Goal: Task Accomplishment & Management: Use online tool/utility

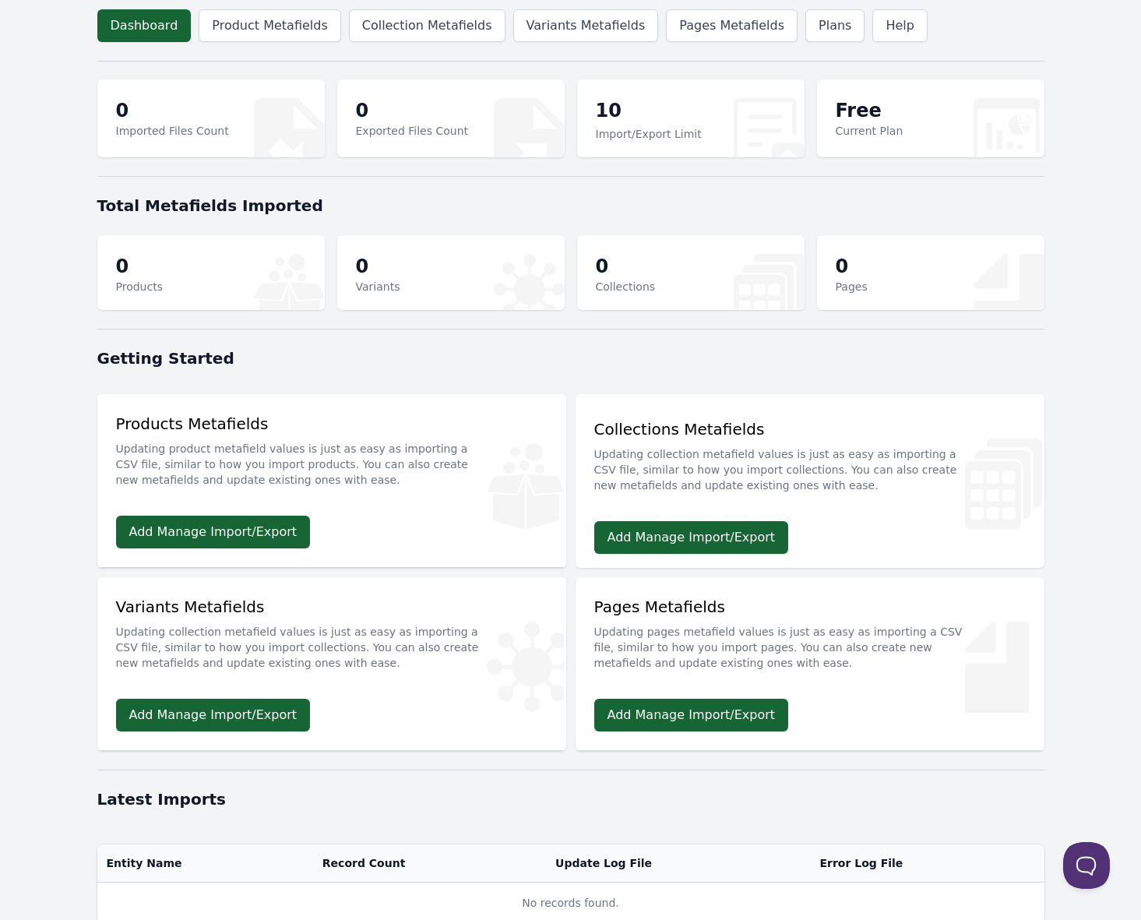
click at [392, 54] on div at bounding box center [570, 60] width 947 height 19
click at [229, 522] on link "Add Manage Import/Export" at bounding box center [213, 532] width 195 height 33
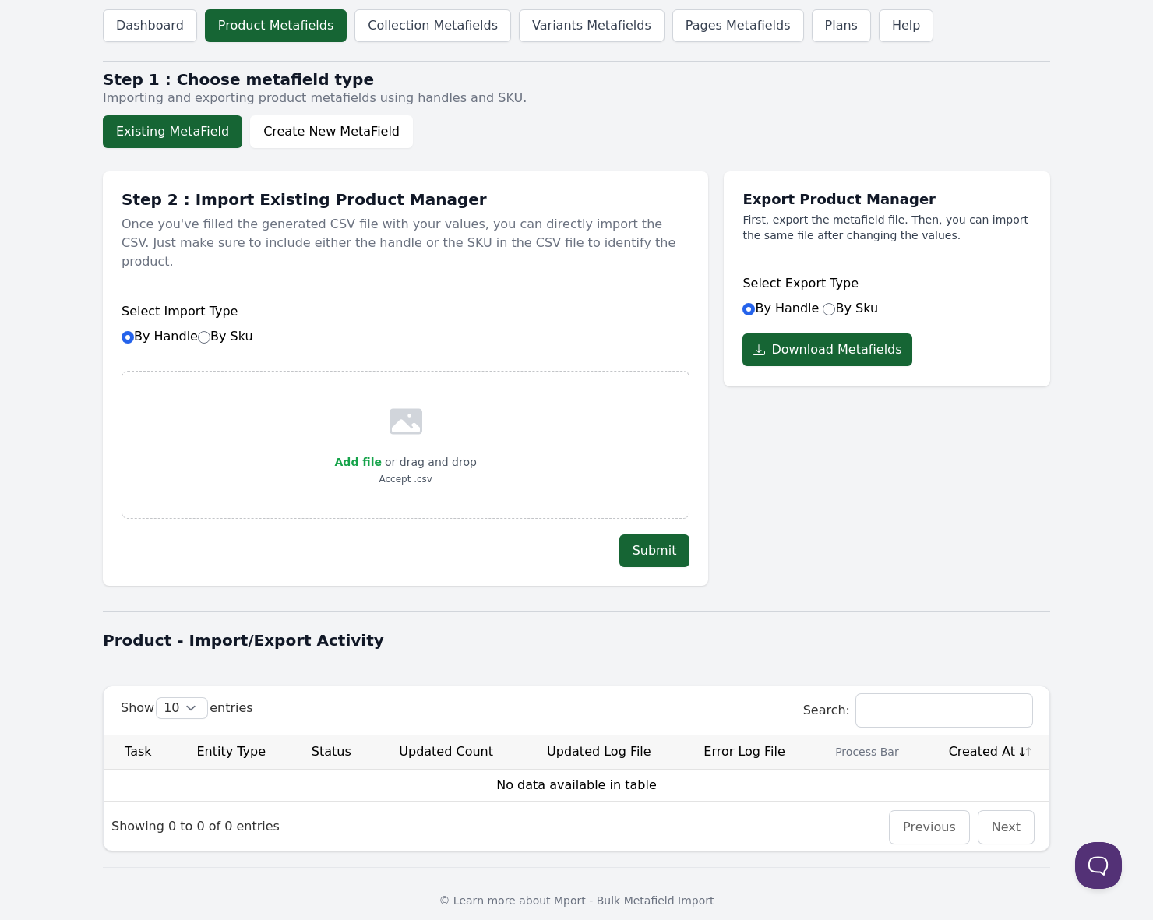
click at [494, 629] on h1 "Product - Import/Export Activity" at bounding box center [576, 640] width 947 height 22
click at [494, 152] on div "Dashboard Product Metafields Collection Metafields Variants Metafields Pages Me…" at bounding box center [576, 466] width 997 height 933
drag, startPoint x: 80, startPoint y: 126, endPoint x: 216, endPoint y: 134, distance: 136.5
click at [216, 134] on div "Dashboard Product Metafields Collection Metafields Variants Metafields Pages Me…" at bounding box center [576, 466] width 997 height 933
click at [40, 126] on body "Dashboard Product Metafields Collection Metafields Variants Metafields Pages Me…" at bounding box center [576, 466] width 1153 height 933
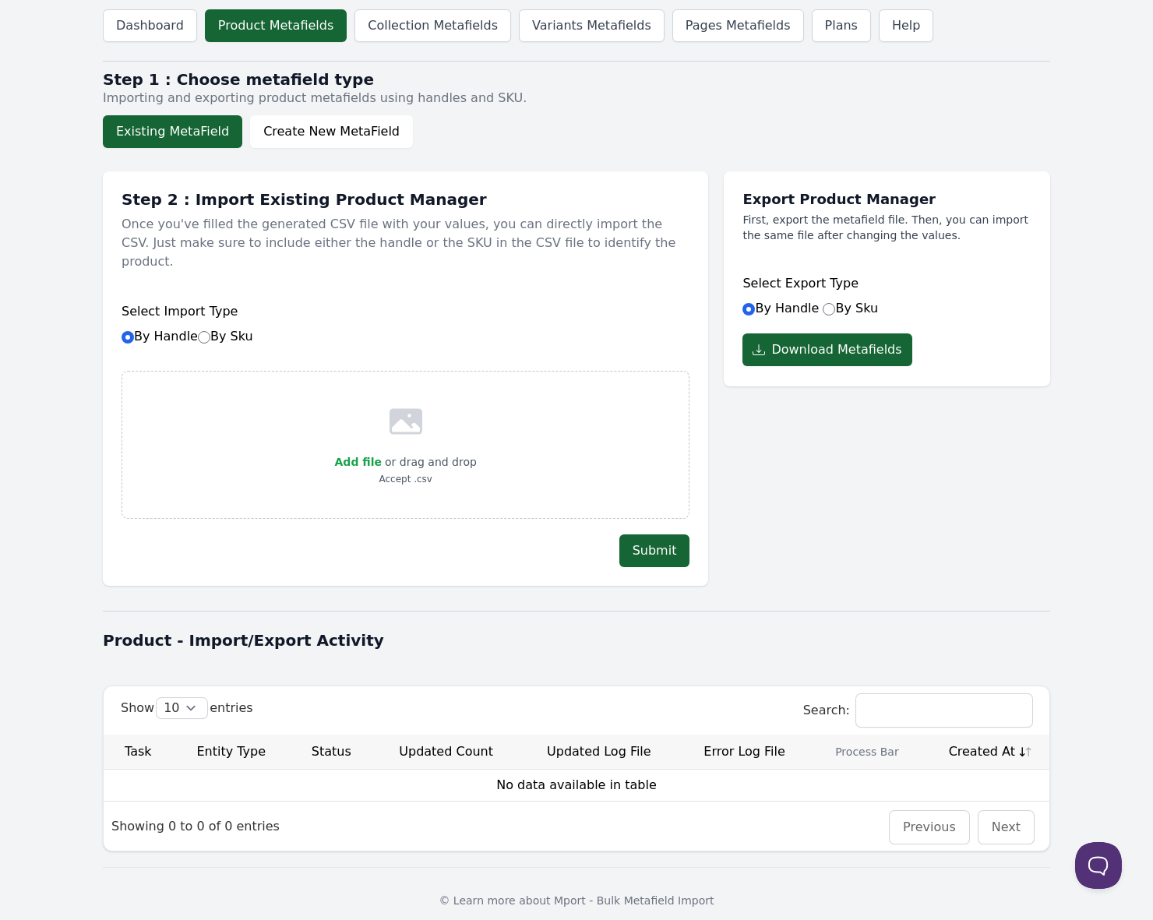
click at [61, 126] on body "Dashboard Product Metafields Collection Metafields Variants Metafields Pages Me…" at bounding box center [576, 466] width 1153 height 933
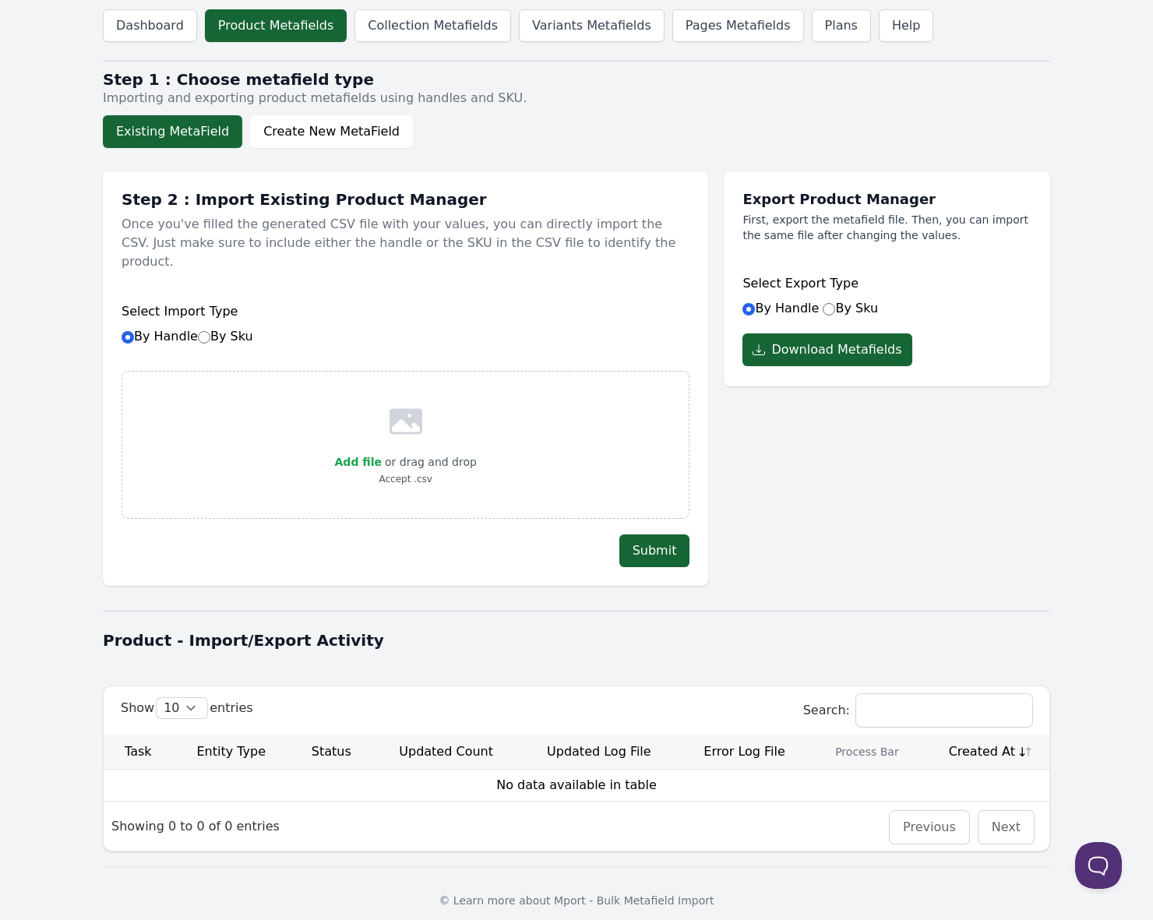
click at [558, 129] on div "Existing MetaField Create New MetaField" at bounding box center [572, 131] width 939 height 33
click at [188, 133] on button "Existing MetaField" at bounding box center [172, 131] width 139 height 33
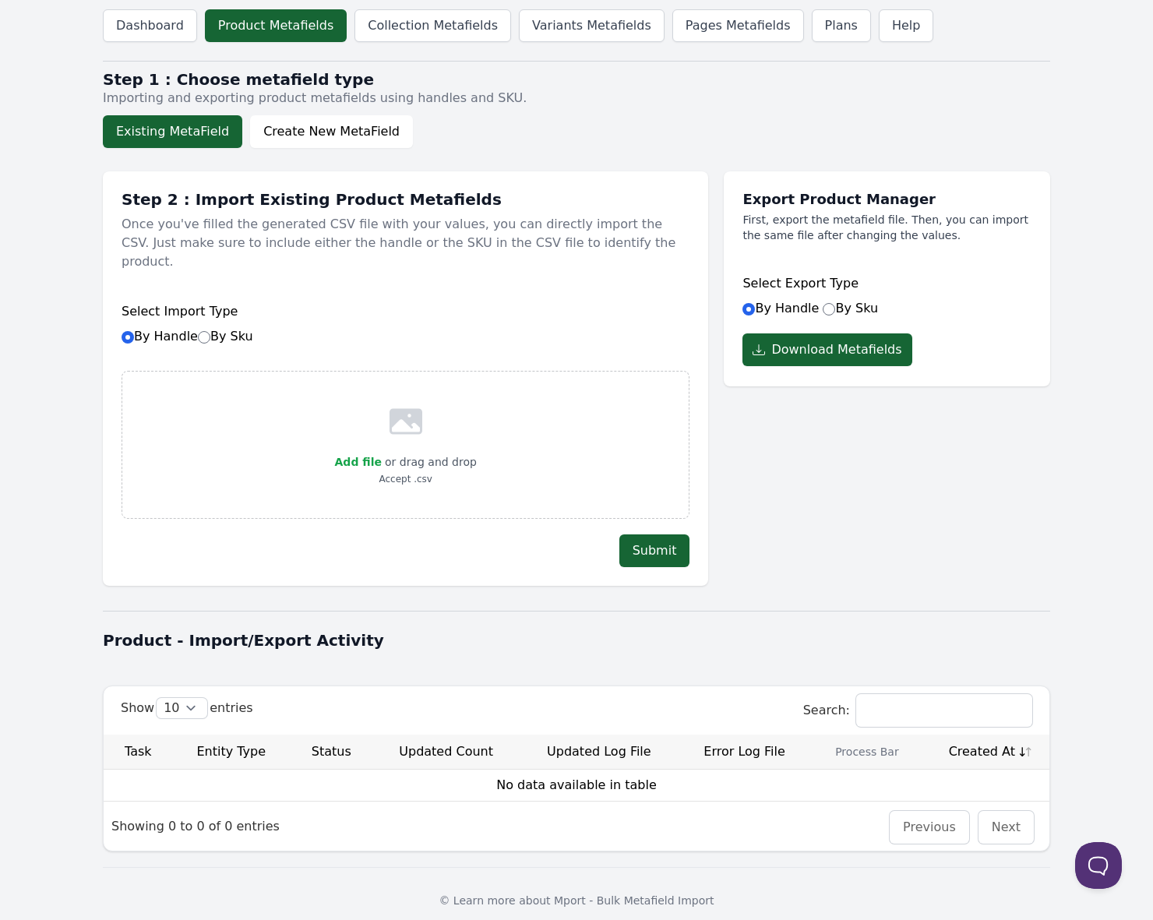
click at [188, 133] on button "Existing MetaField" at bounding box center [172, 131] width 139 height 33
click at [161, 329] on label "By Handle By Sku" at bounding box center [187, 336] width 132 height 15
click at [134, 331] on input "By Handle By Sku" at bounding box center [127, 337] width 12 height 12
click at [161, 329] on label "By Handle By Sku" at bounding box center [187, 336] width 132 height 15
click at [134, 331] on input "By Handle By Sku" at bounding box center [127, 337] width 12 height 12
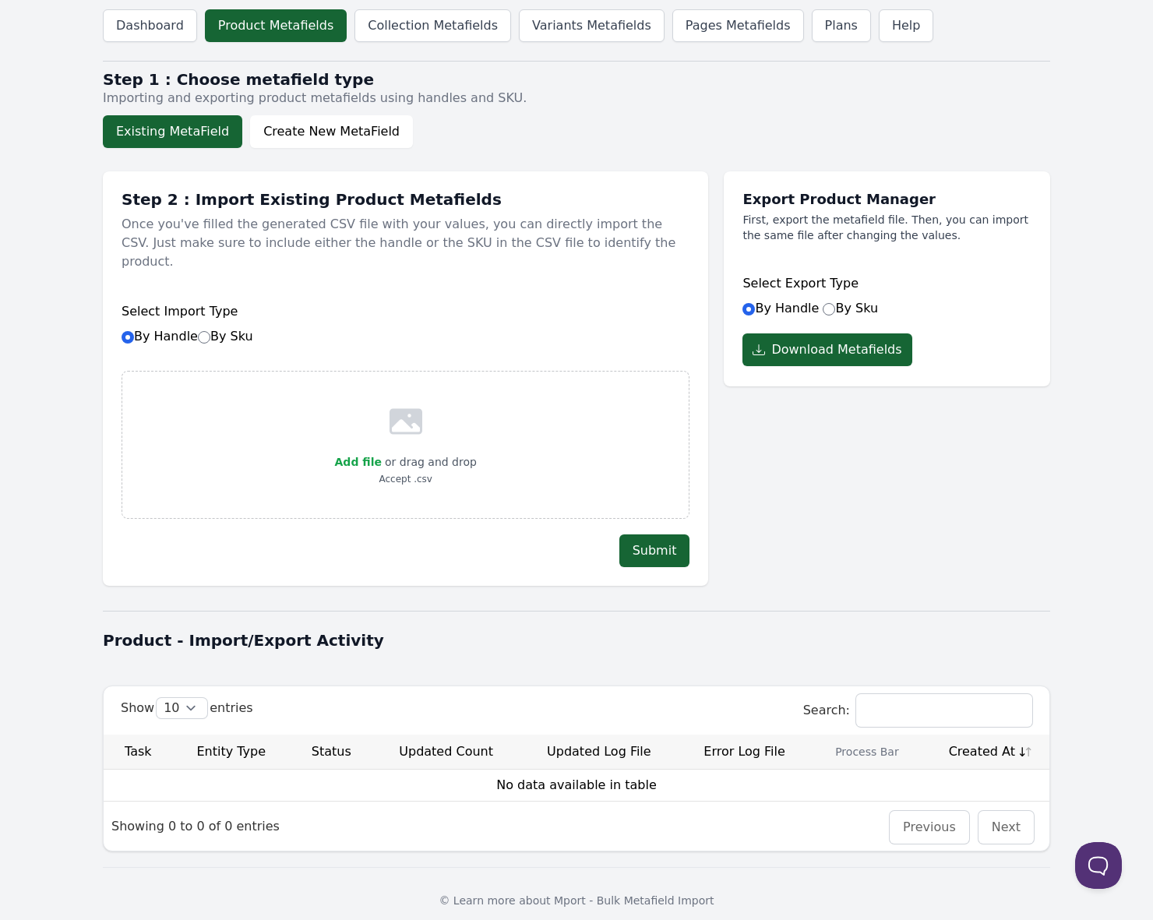
click at [161, 329] on label "By Handle By Sku" at bounding box center [187, 336] width 132 height 15
click at [134, 331] on input "By Handle By Sku" at bounding box center [127, 337] width 12 height 12
click at [65, 303] on body "Dashboard Product Metafields Collection Metafields Variants Metafields Pages Me…" at bounding box center [576, 466] width 1153 height 933
click at [226, 329] on label "By Sku" at bounding box center [225, 336] width 55 height 15
click at [210, 331] on input "By Sku" at bounding box center [204, 337] width 12 height 12
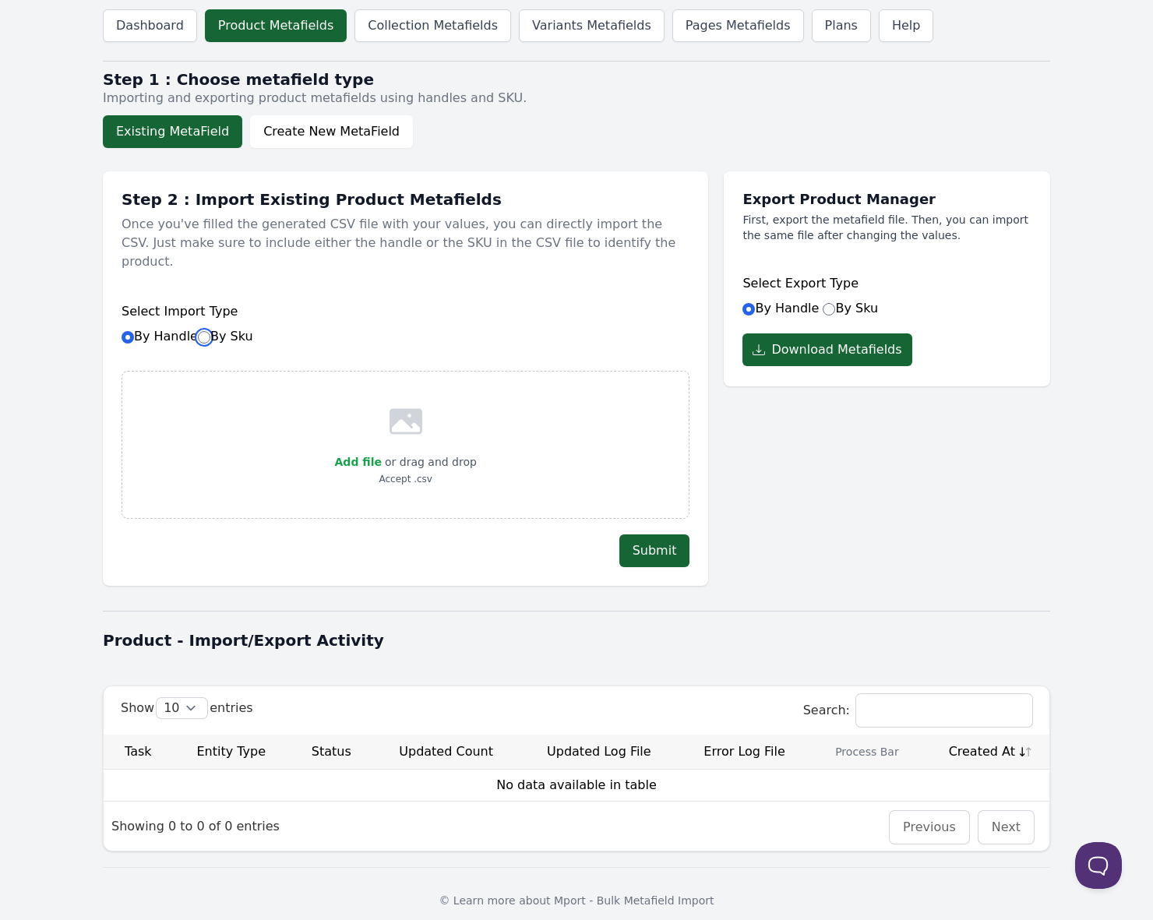
radio input "true"
click at [226, 329] on label "By Sku" at bounding box center [225, 336] width 55 height 15
click at [210, 331] on input "By Sku" at bounding box center [204, 337] width 12 height 12
click at [226, 329] on label "By Sku" at bounding box center [225, 336] width 55 height 15
click at [210, 331] on input "By Sku" at bounding box center [204, 337] width 12 height 12
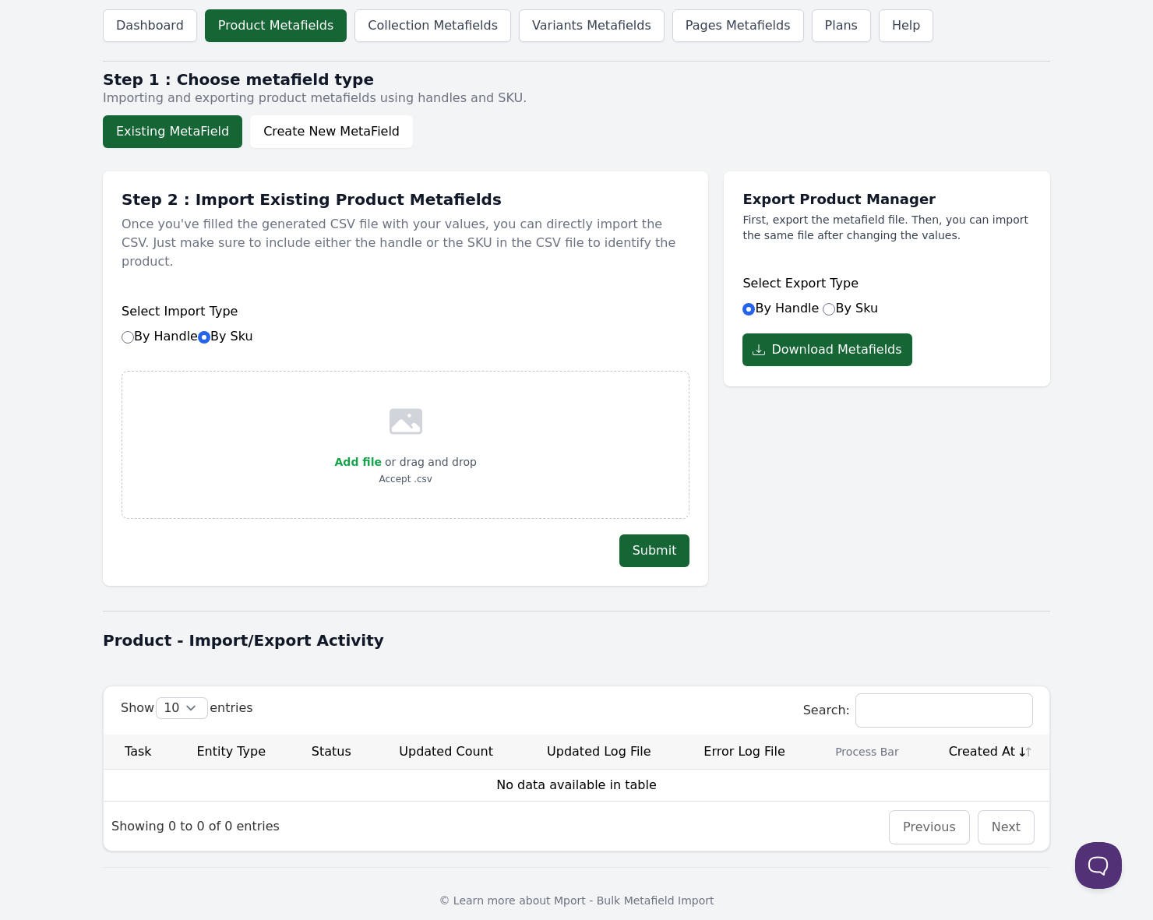
click at [188, 329] on label "By Handle By Sku" at bounding box center [187, 336] width 132 height 15
click at [134, 331] on input "By Handle By Sku" at bounding box center [127, 337] width 12 height 12
radio input "true"
click at [558, 467] on div "Add file or drag and drop Accept .csv" at bounding box center [405, 445] width 568 height 148
click at [795, 349] on button "Download Metafields" at bounding box center [826, 349] width 169 height 33
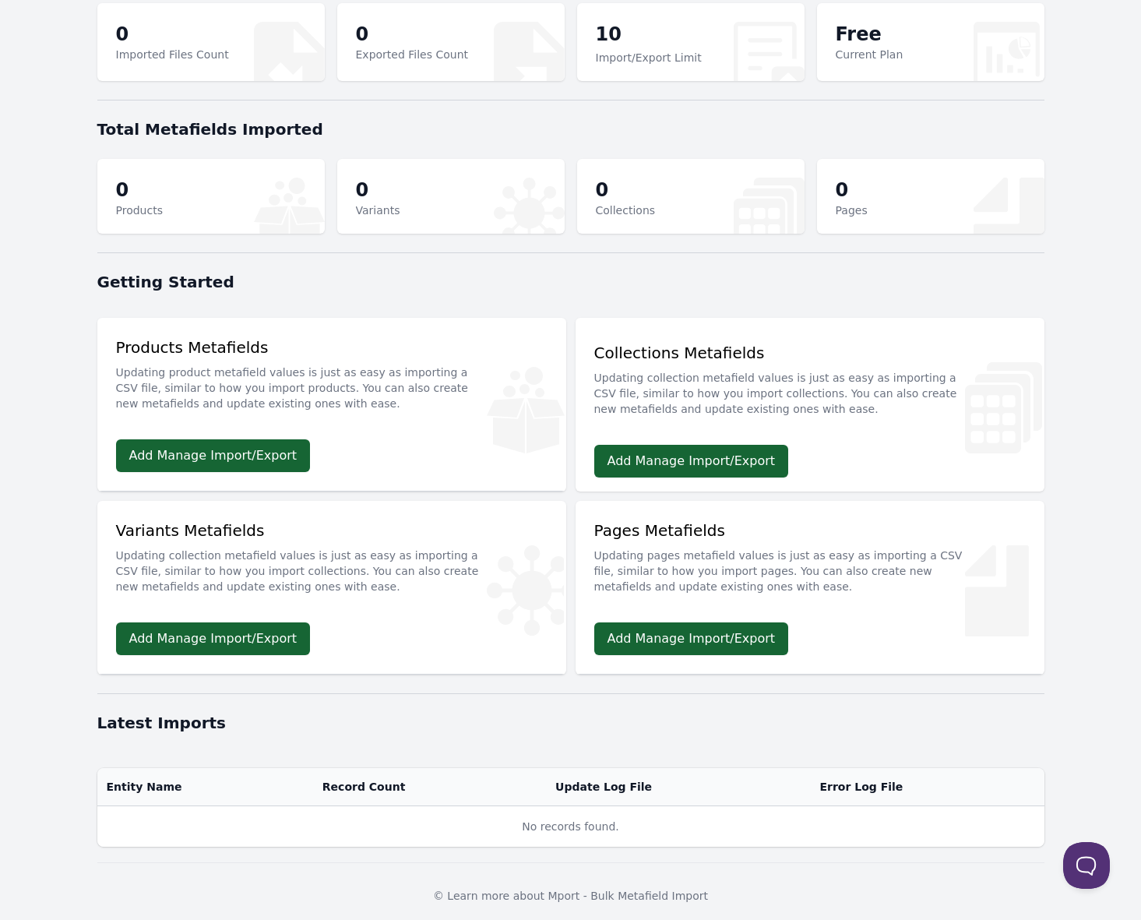
scroll to position [85, 0]
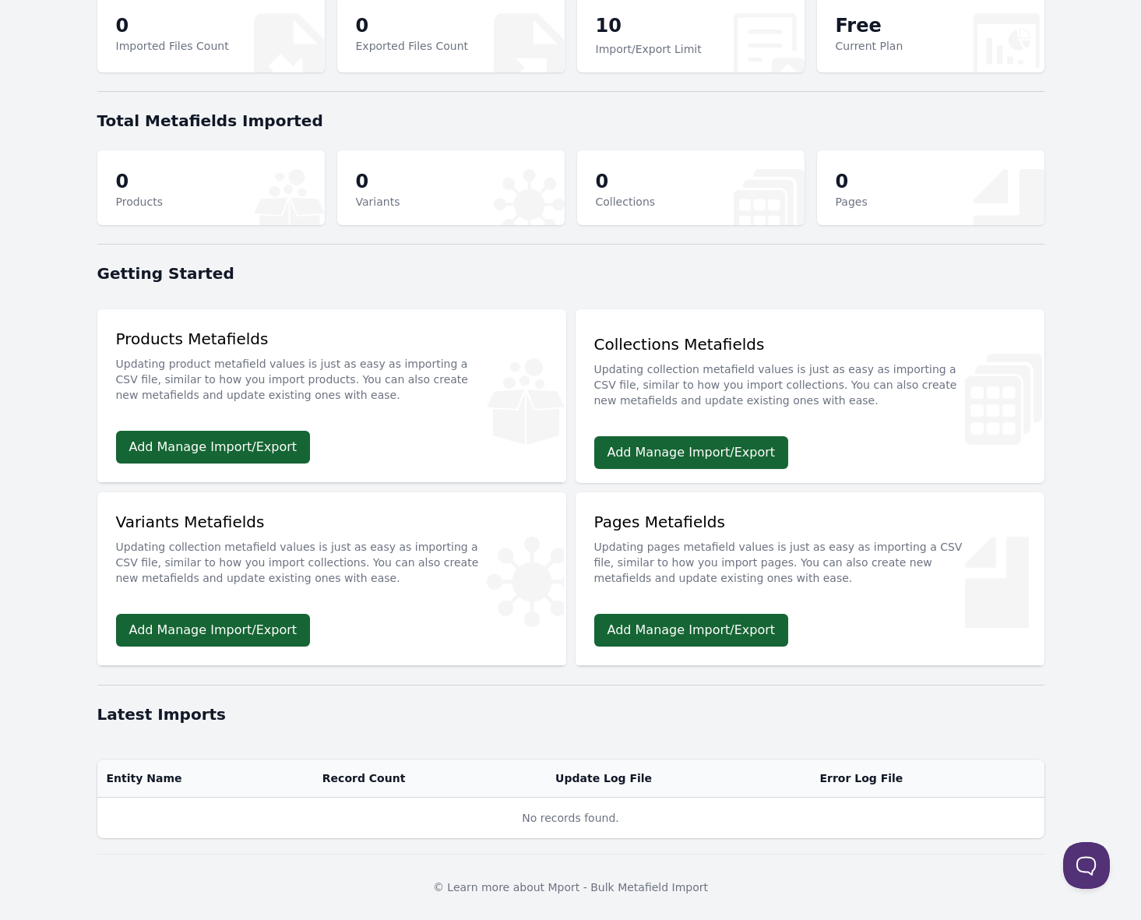
click at [320, 399] on p "Updating product metafield values is just as easy as importing a CSV file, simi…" at bounding box center [331, 376] width 431 height 53
click at [245, 436] on link "Add Manage Import/Export" at bounding box center [213, 447] width 195 height 33
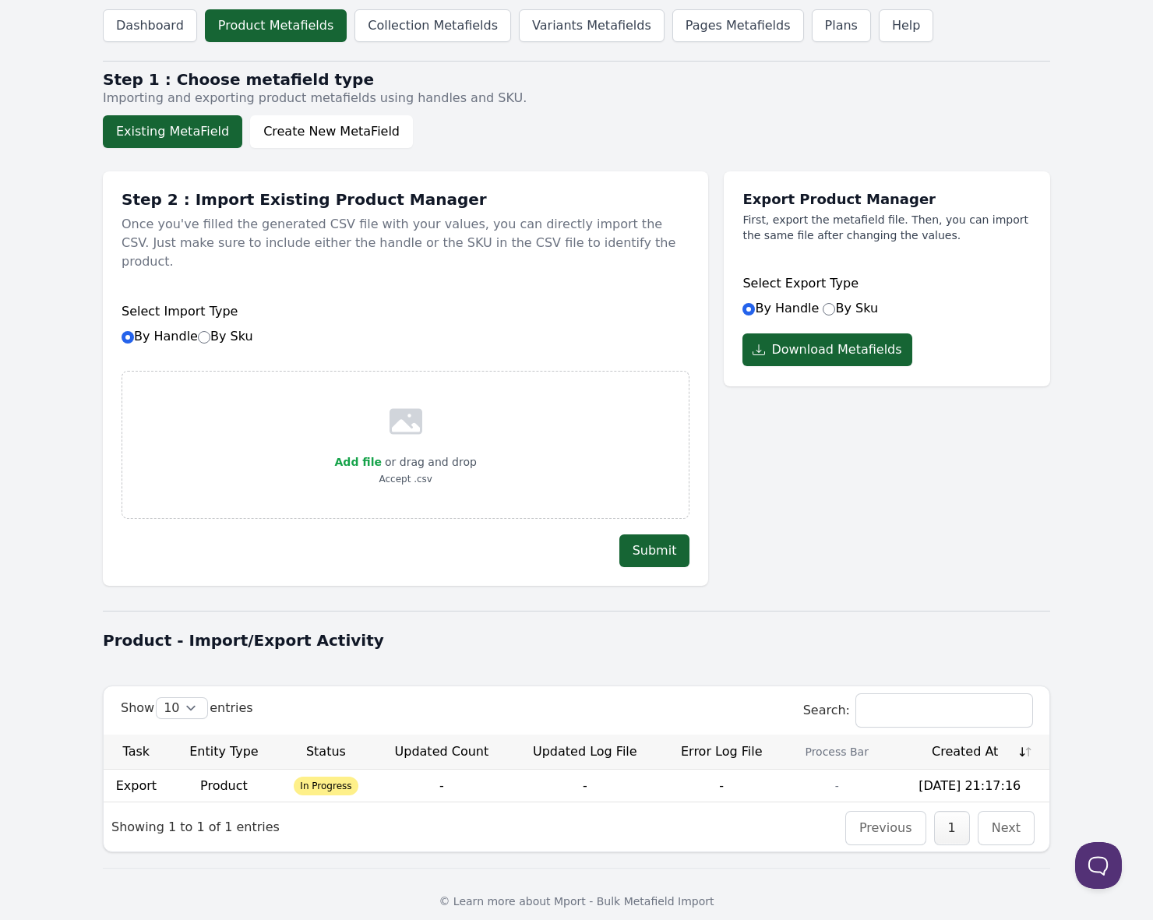
click at [333, 776] on span "In Progress" at bounding box center [326, 785] width 64 height 19
click at [89, 646] on div "Dashboard Product Metafields Collection Metafields Variants Metafields Pages Me…" at bounding box center [576, 467] width 997 height 934
